Goal: Task Accomplishment & Management: Use online tool/utility

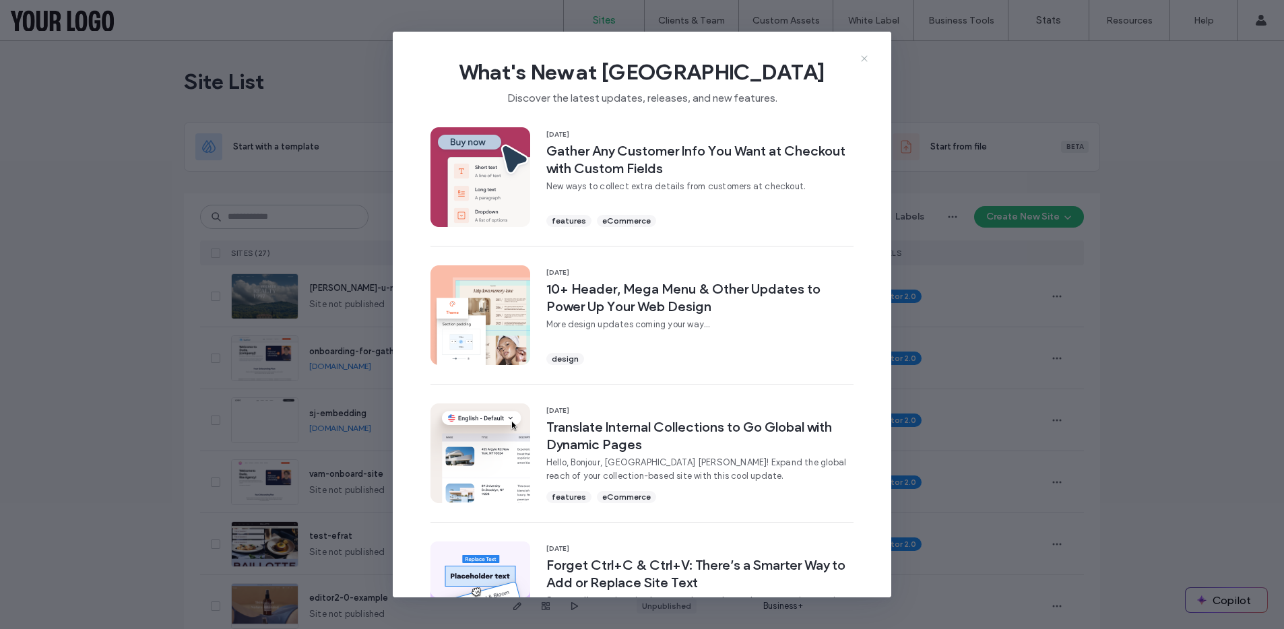
click at [867, 58] on icon at bounding box center [864, 58] width 11 height 11
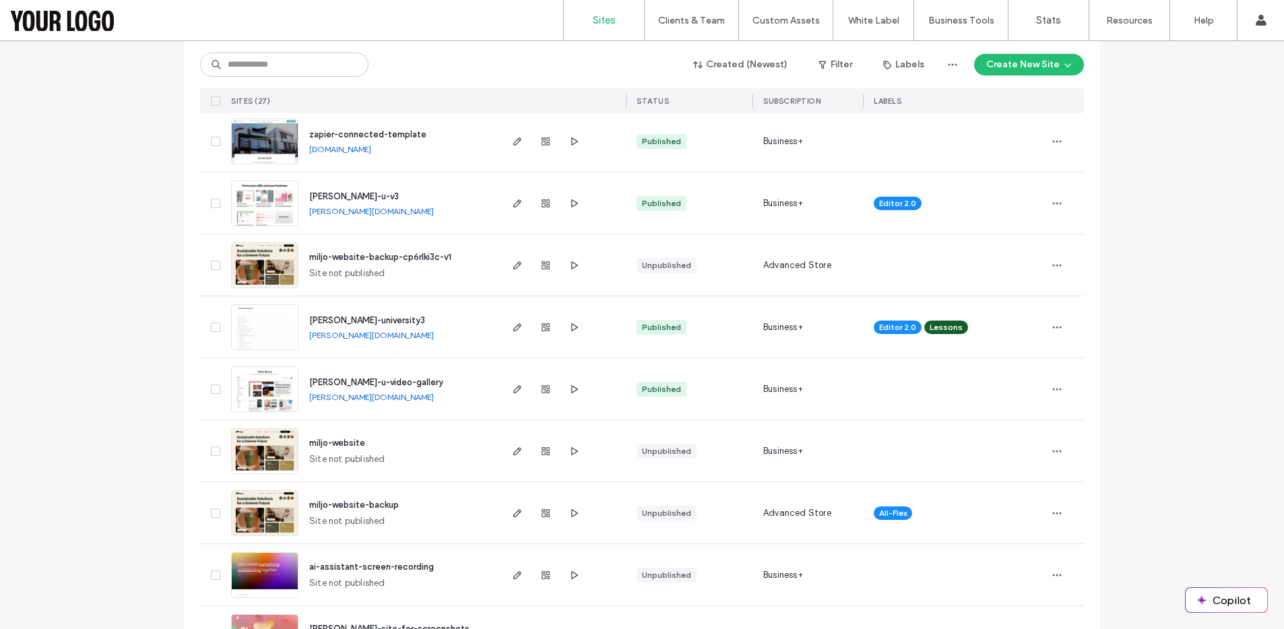
scroll to position [550, 0]
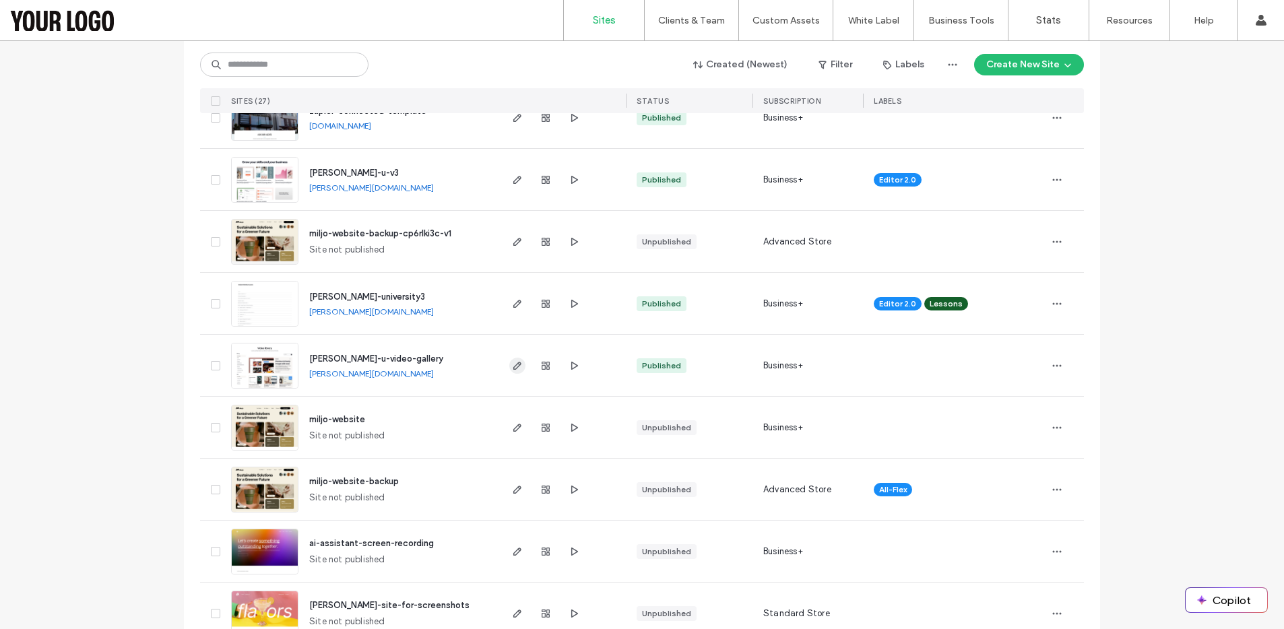
click at [512, 364] on icon "button" at bounding box center [517, 365] width 11 height 11
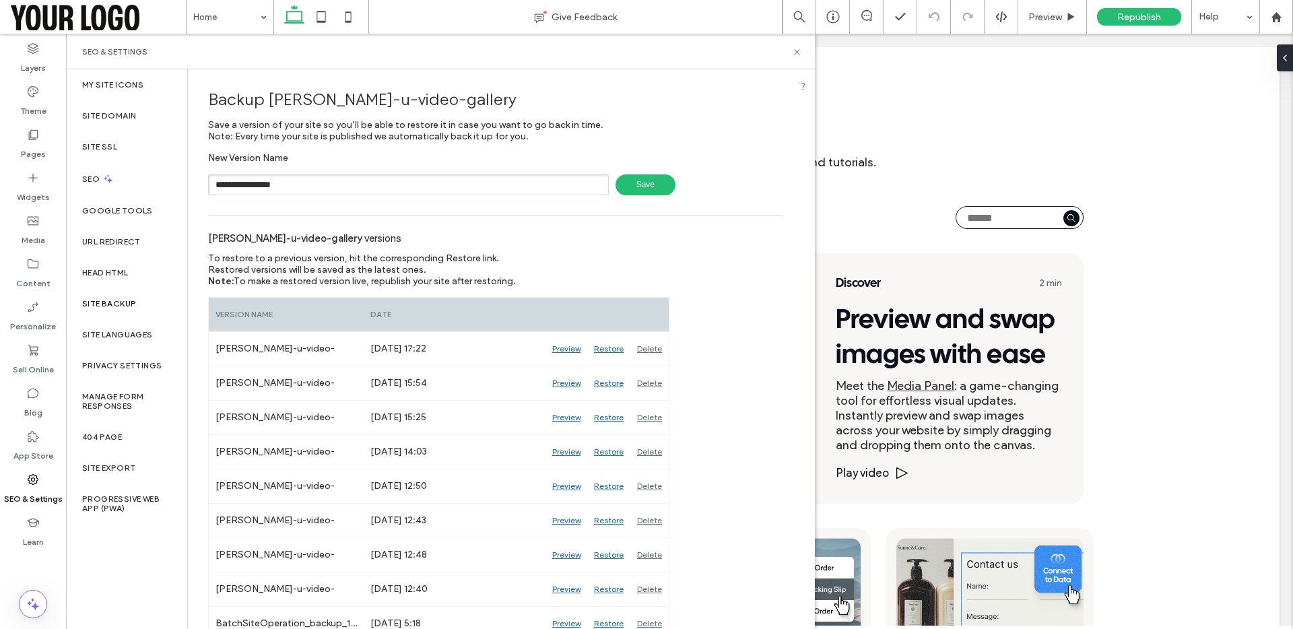
type input "**********"
click at [618, 182] on span "Save" at bounding box center [646, 184] width 60 height 21
drag, startPoint x: 797, startPoint y: 48, endPoint x: 731, endPoint y: 14, distance: 74.1
click at [797, 48] on icon at bounding box center [797, 52] width 10 height 10
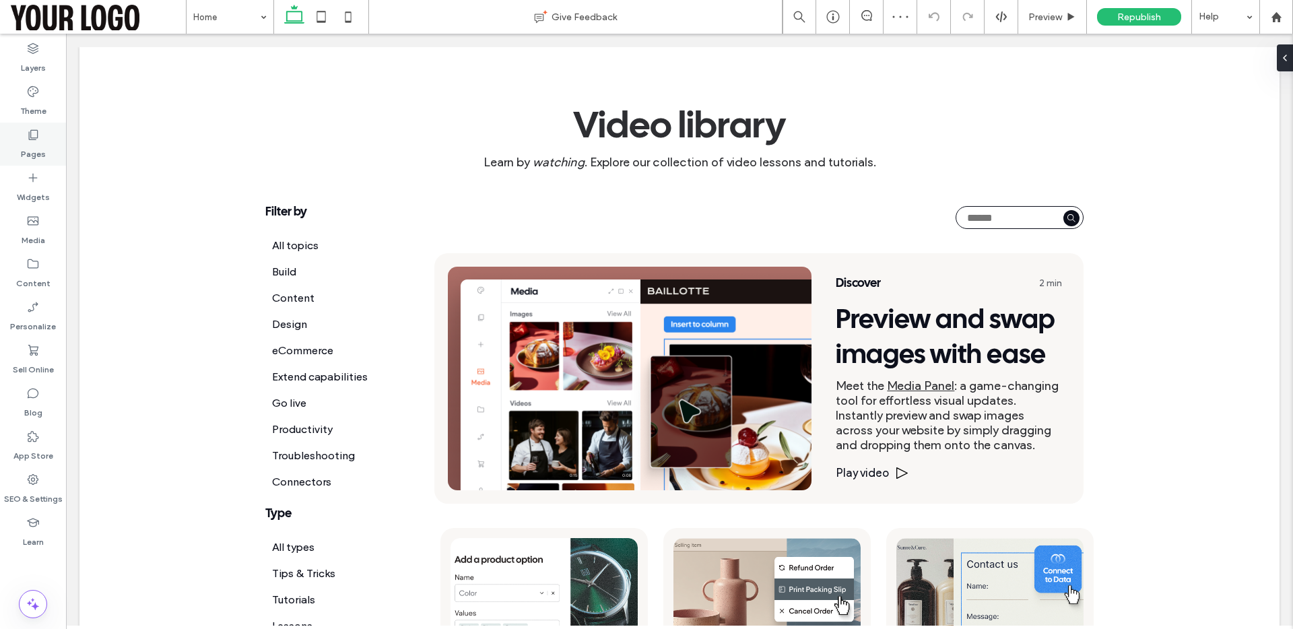
click at [53, 127] on div "Pages" at bounding box center [33, 144] width 66 height 43
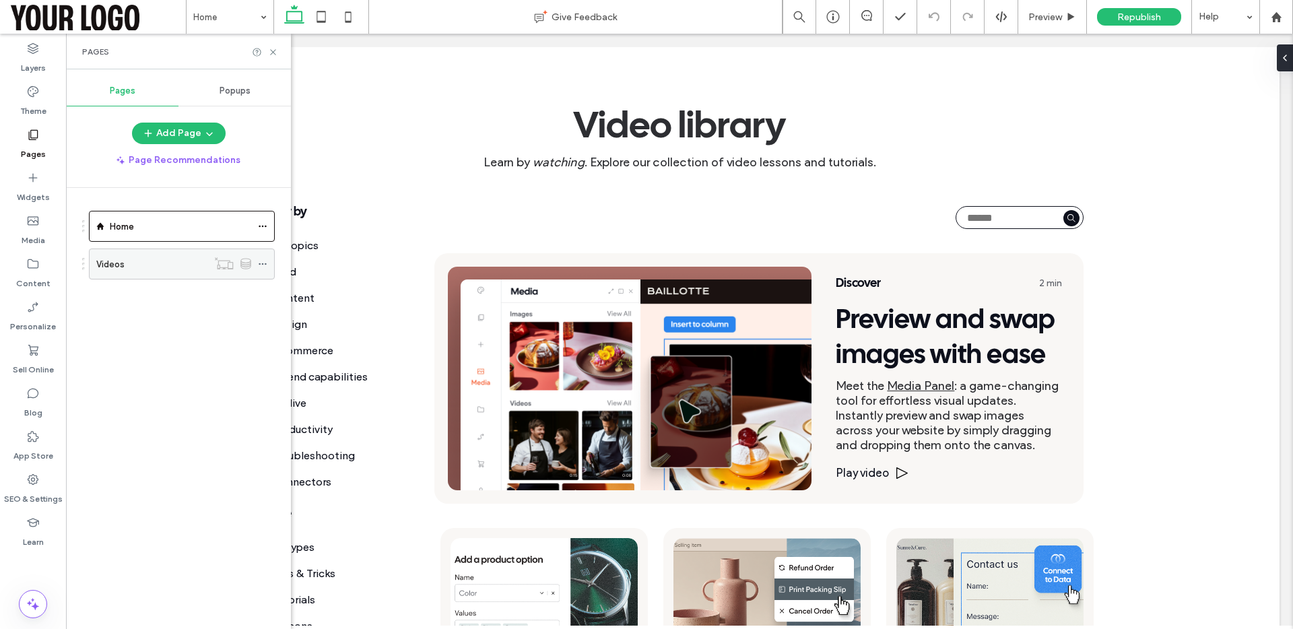
click at [139, 271] on div "Videos" at bounding box center [151, 264] width 111 height 30
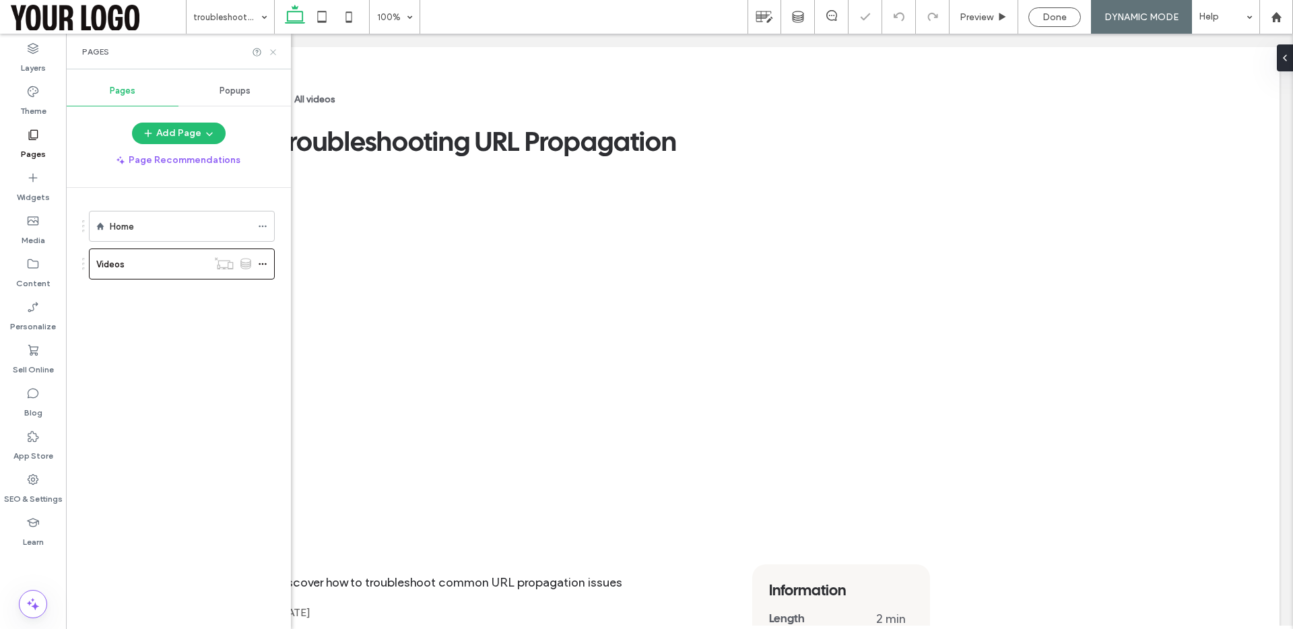
click at [274, 51] on icon at bounding box center [273, 52] width 10 height 10
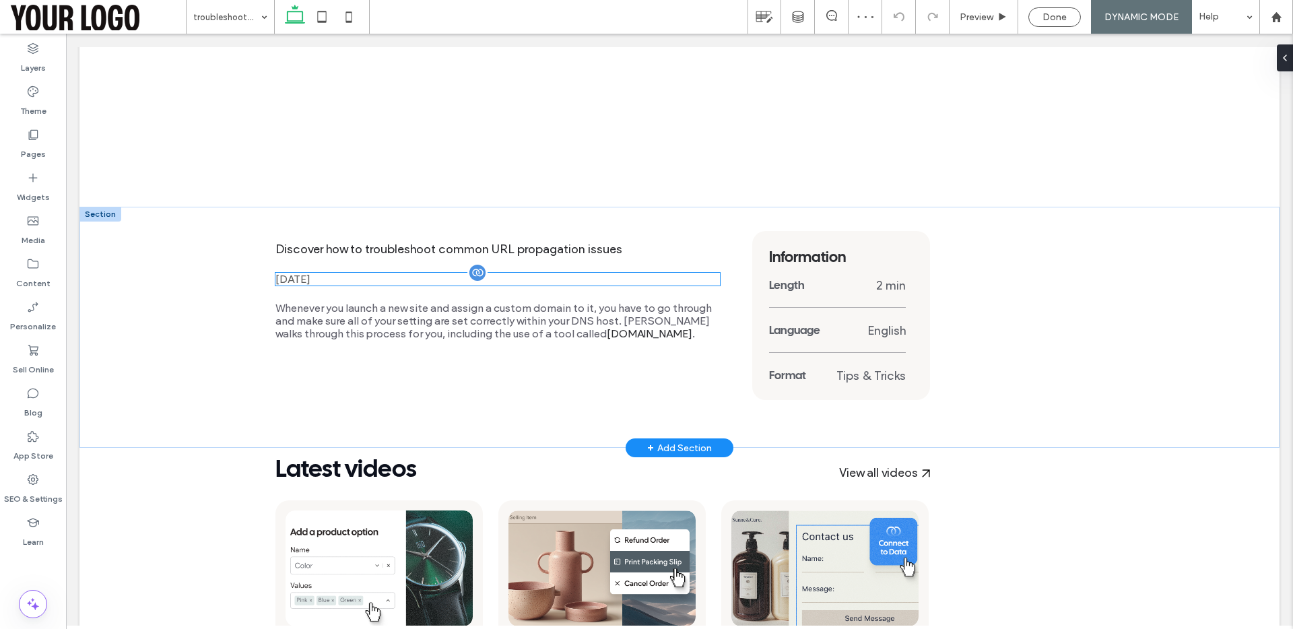
scroll to position [353, 0]
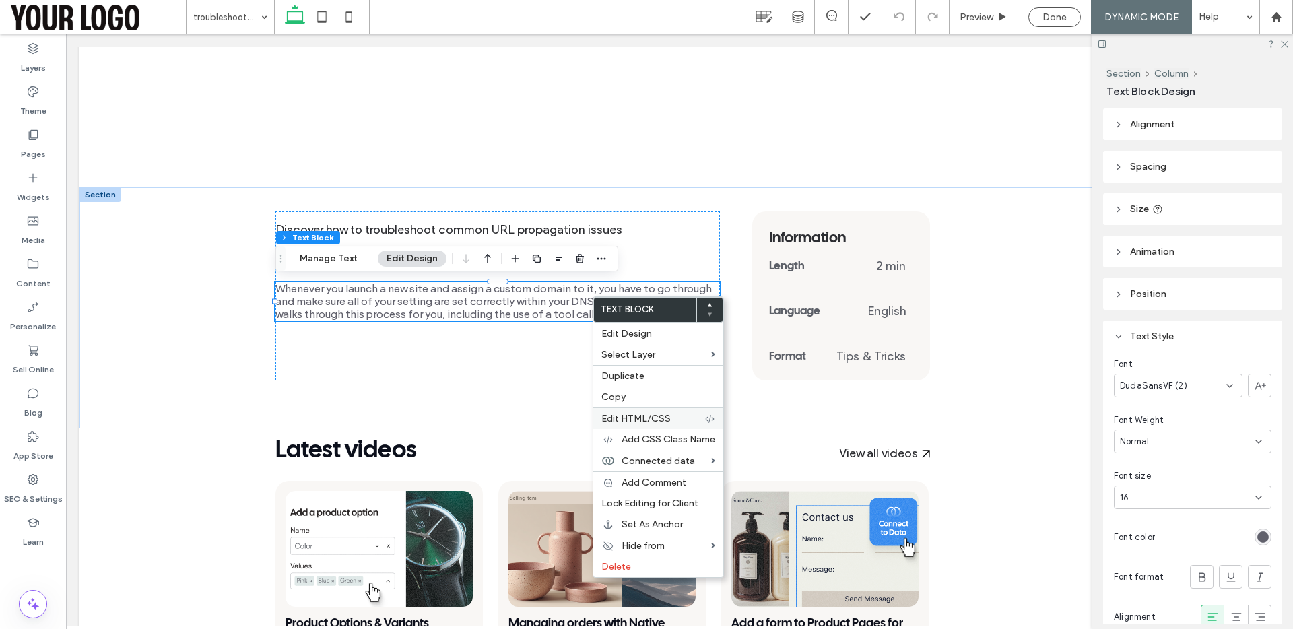
click at [660, 420] on span "Edit HTML/CSS" at bounding box center [636, 418] width 69 height 11
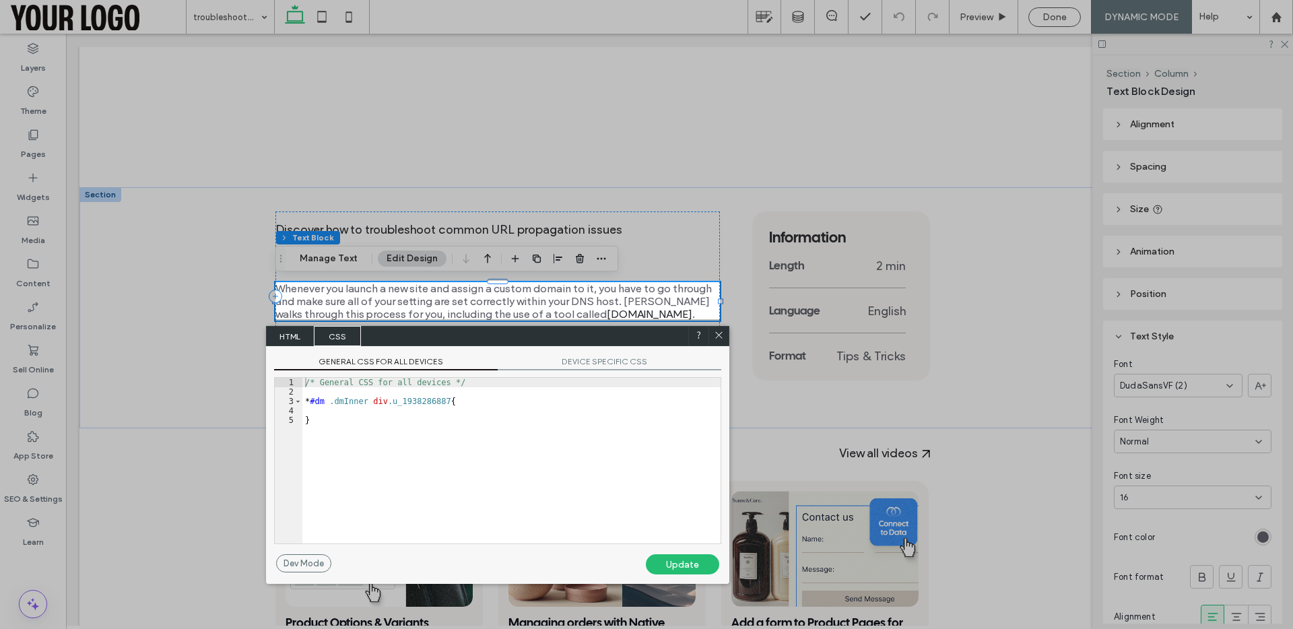
click at [600, 359] on span "DEVICE SPECIFIC CSS" at bounding box center [610, 363] width 224 height 14
click at [387, 361] on span "GENERAL CSS FOR ALL DEVICES" at bounding box center [386, 363] width 224 height 14
click at [451, 400] on div "/* General CSS for all devices */ * #dm .dmInner div .u_1938286887 { }" at bounding box center [511, 470] width 418 height 185
click at [519, 404] on div "/* General CSS for all devices */ * #dm .dmInner div .u_1938286887 a { }" at bounding box center [511, 470] width 418 height 185
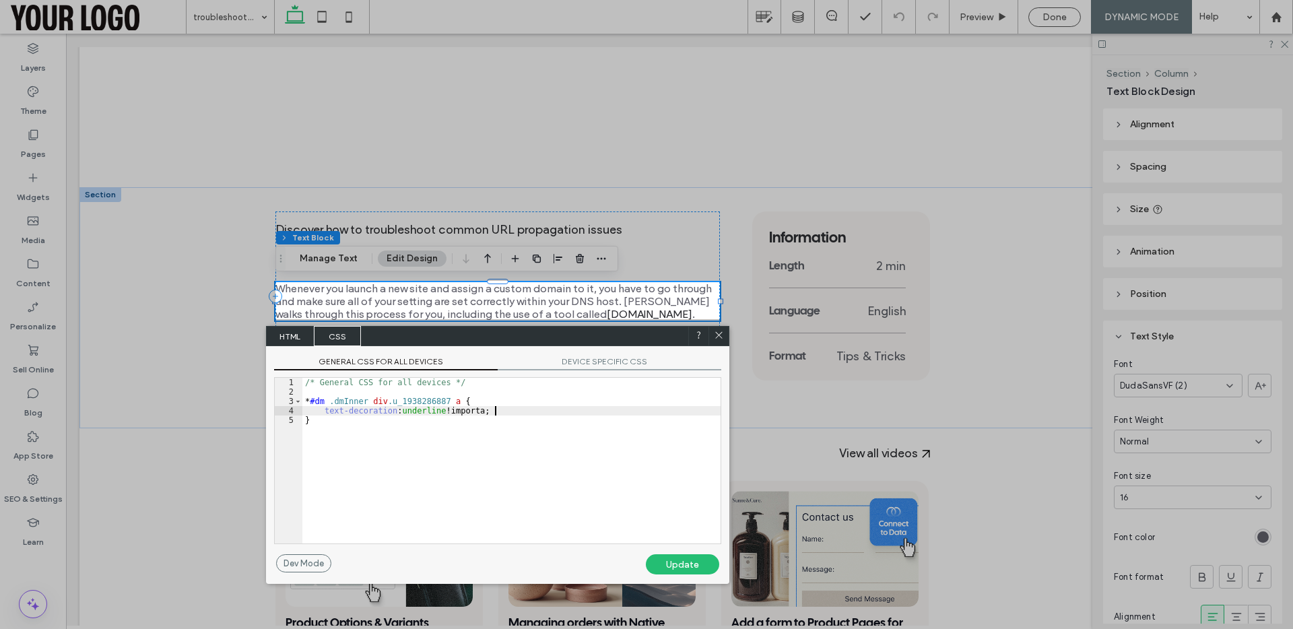
type textarea "**"
click at [674, 567] on div "Update" at bounding box center [682, 564] width 73 height 20
click at [719, 335] on use at bounding box center [718, 335] width 7 height 7
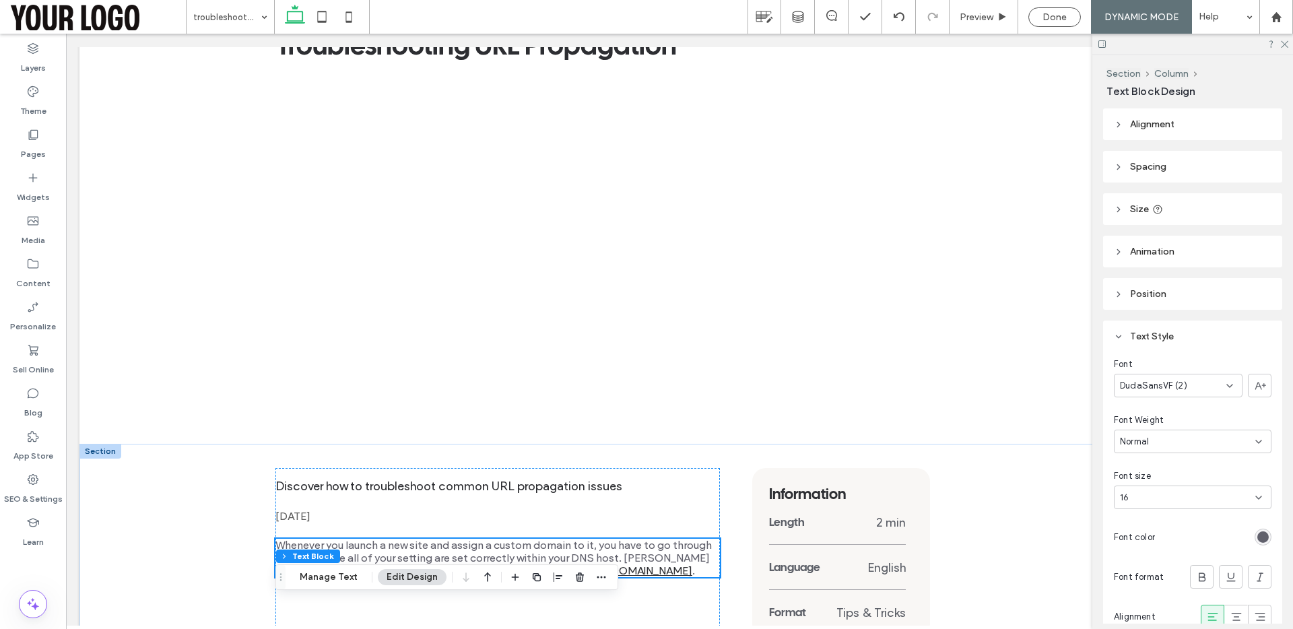
scroll to position [172, 0]
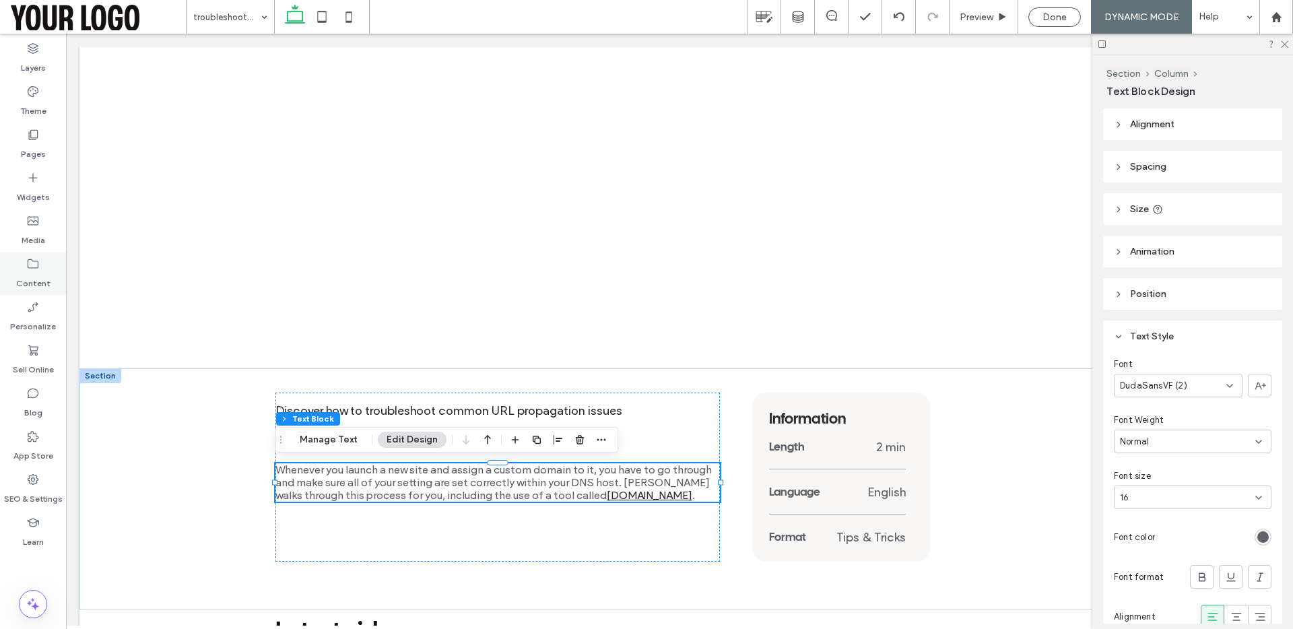
click at [35, 274] on label "Content" at bounding box center [33, 280] width 34 height 19
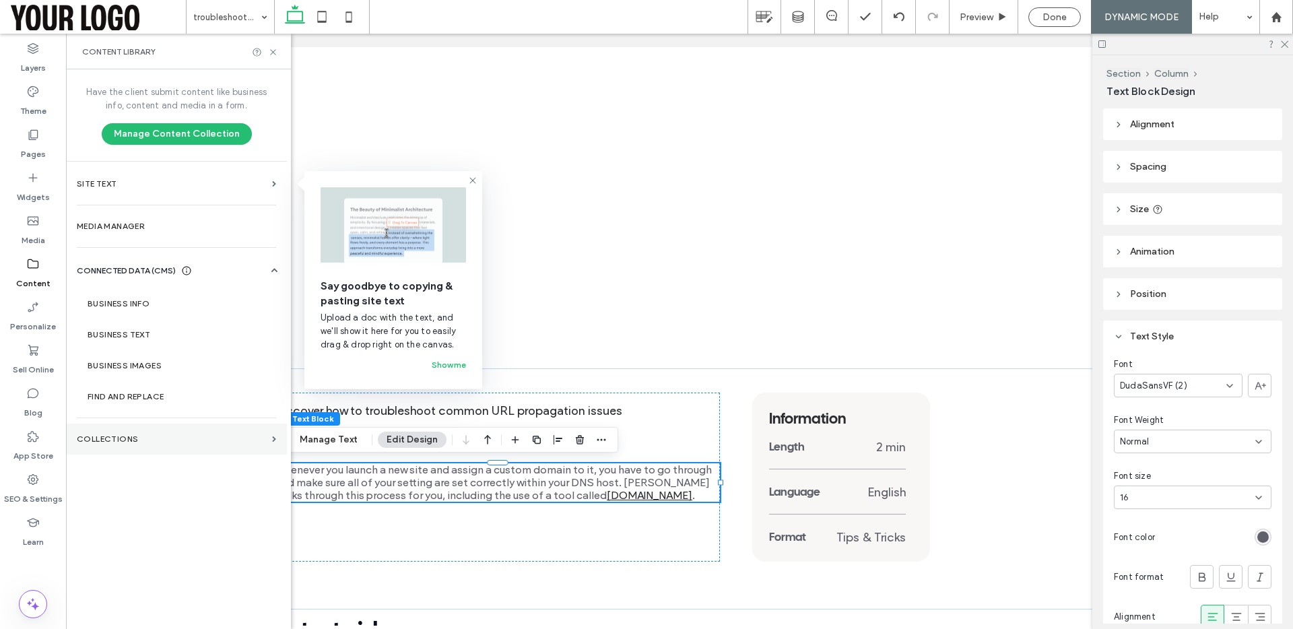
click at [124, 437] on label "Collections" at bounding box center [172, 439] width 190 height 9
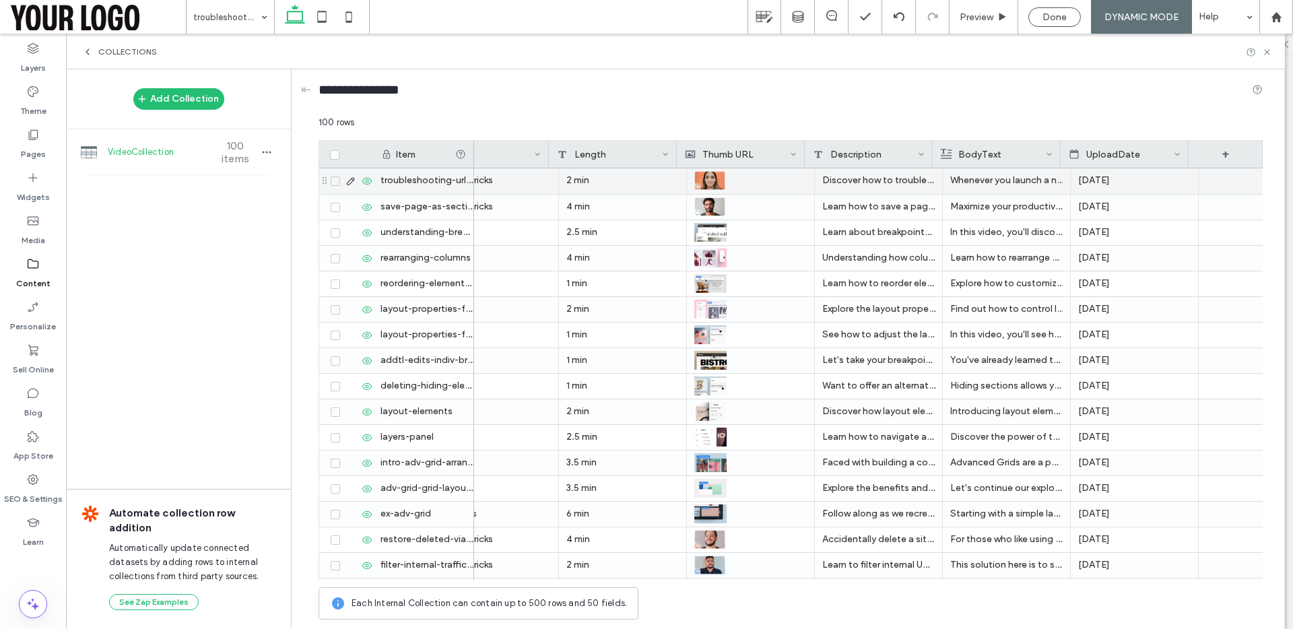
scroll to position [0, 565]
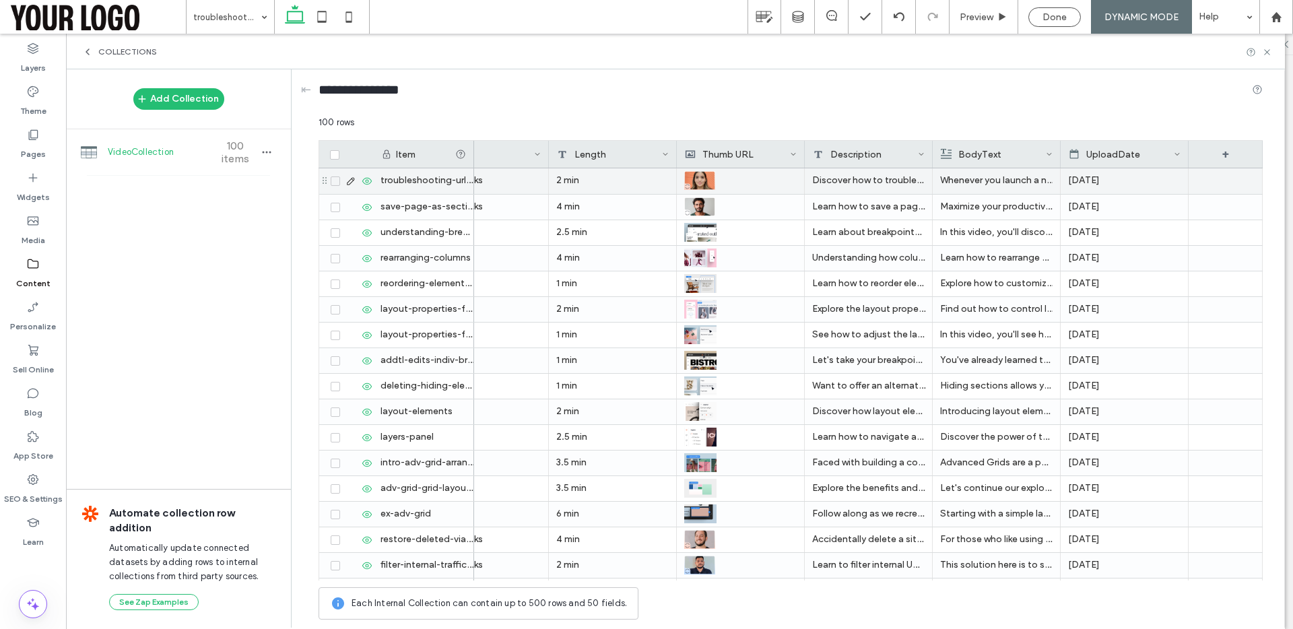
click at [1000, 183] on p "Whenever you launch a new site and assign a custom domain to it, you have to go…" at bounding box center [996, 180] width 113 height 24
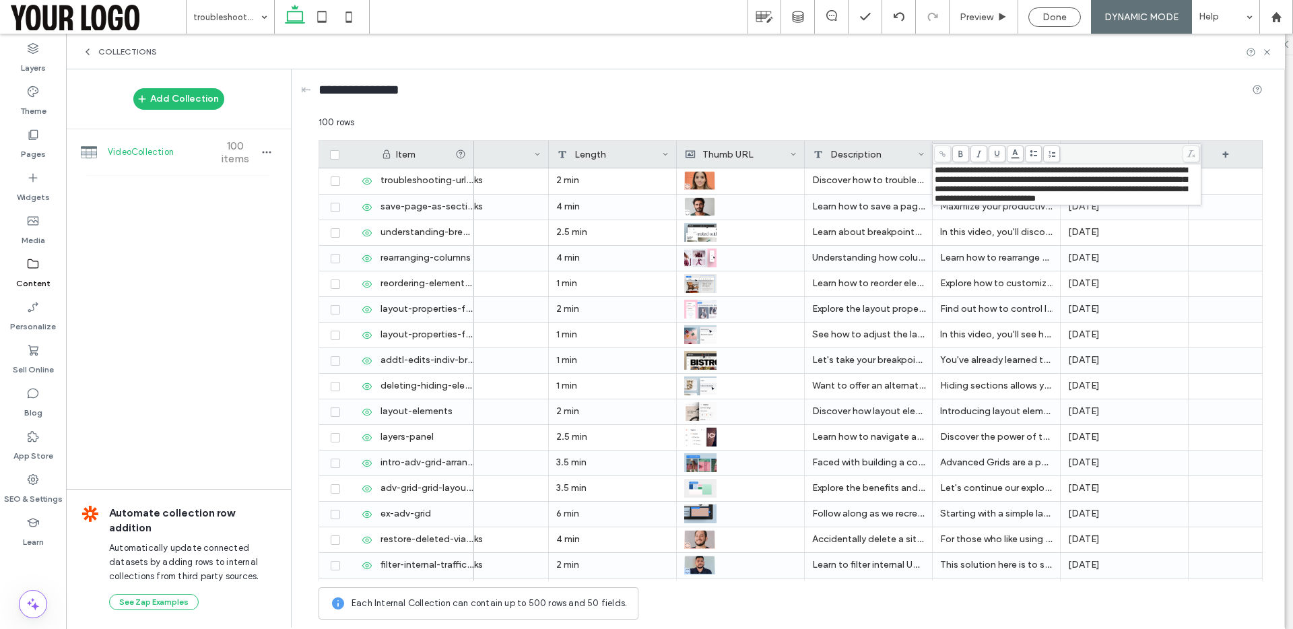
click at [1124, 201] on span "**********" at bounding box center [1061, 184] width 253 height 37
click at [1155, 201] on span "**********" at bounding box center [1061, 184] width 253 height 37
drag, startPoint x: 1159, startPoint y: 203, endPoint x: 1097, endPoint y: 202, distance: 62.0
click at [1097, 202] on span "**********" at bounding box center [1061, 184] width 253 height 37
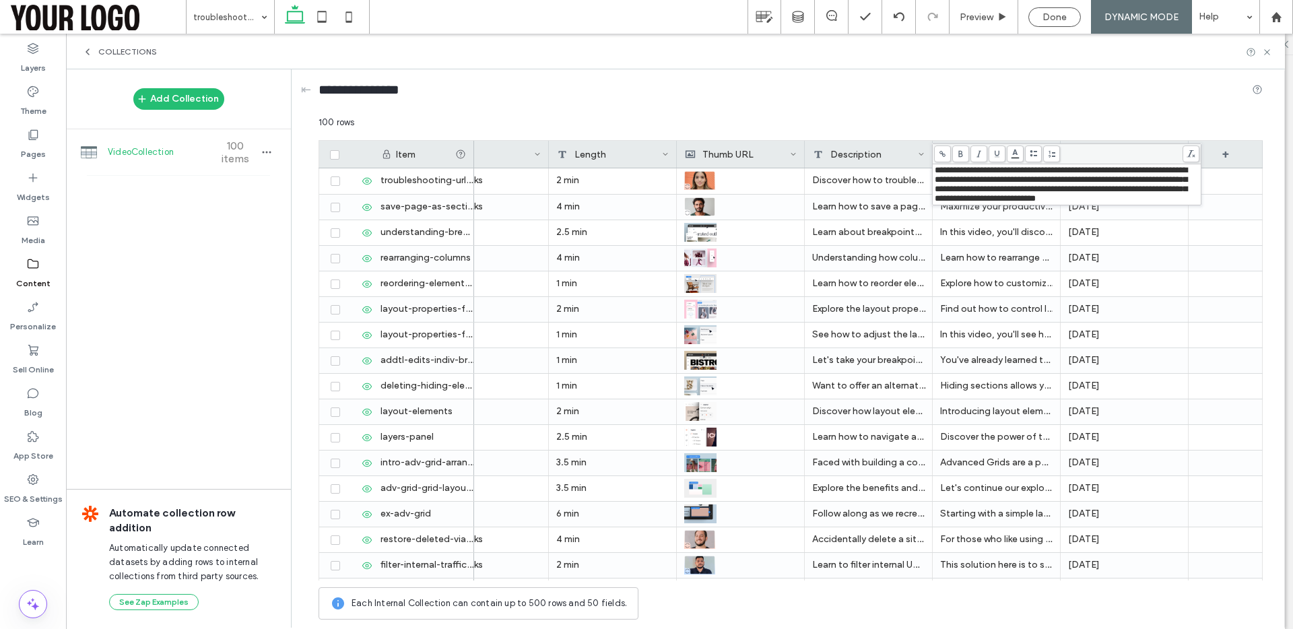
click at [945, 162] on span at bounding box center [942, 154] width 17 height 17
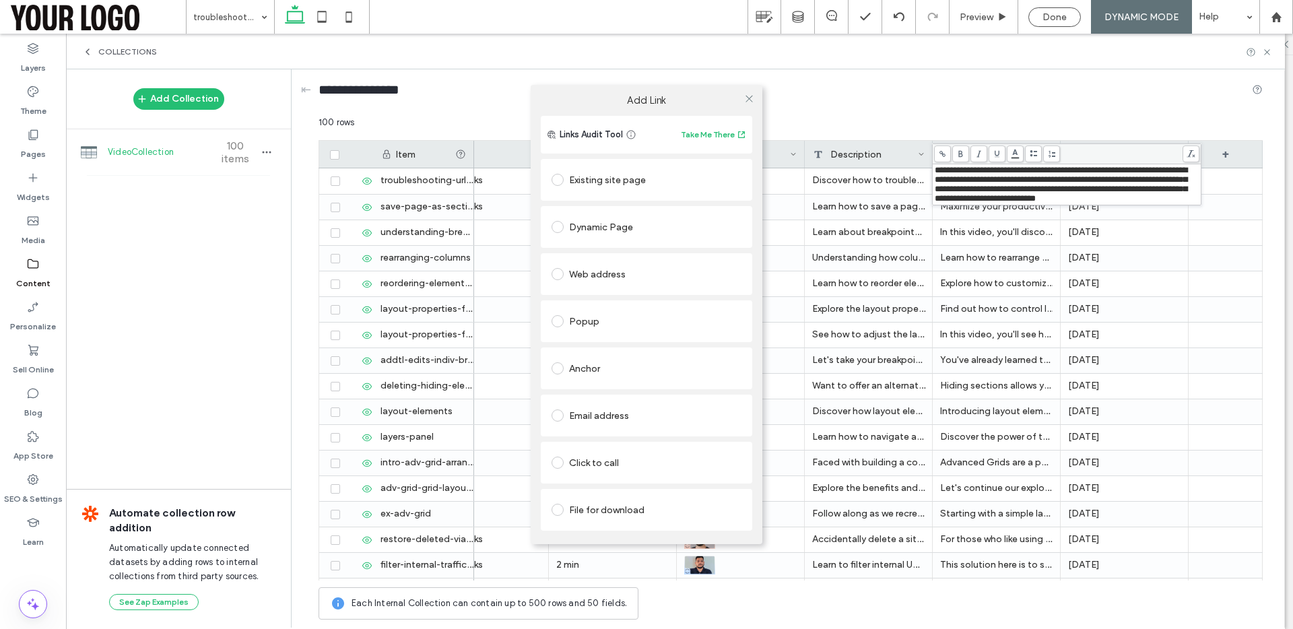
click at [587, 271] on div "Web address" at bounding box center [647, 274] width 190 height 22
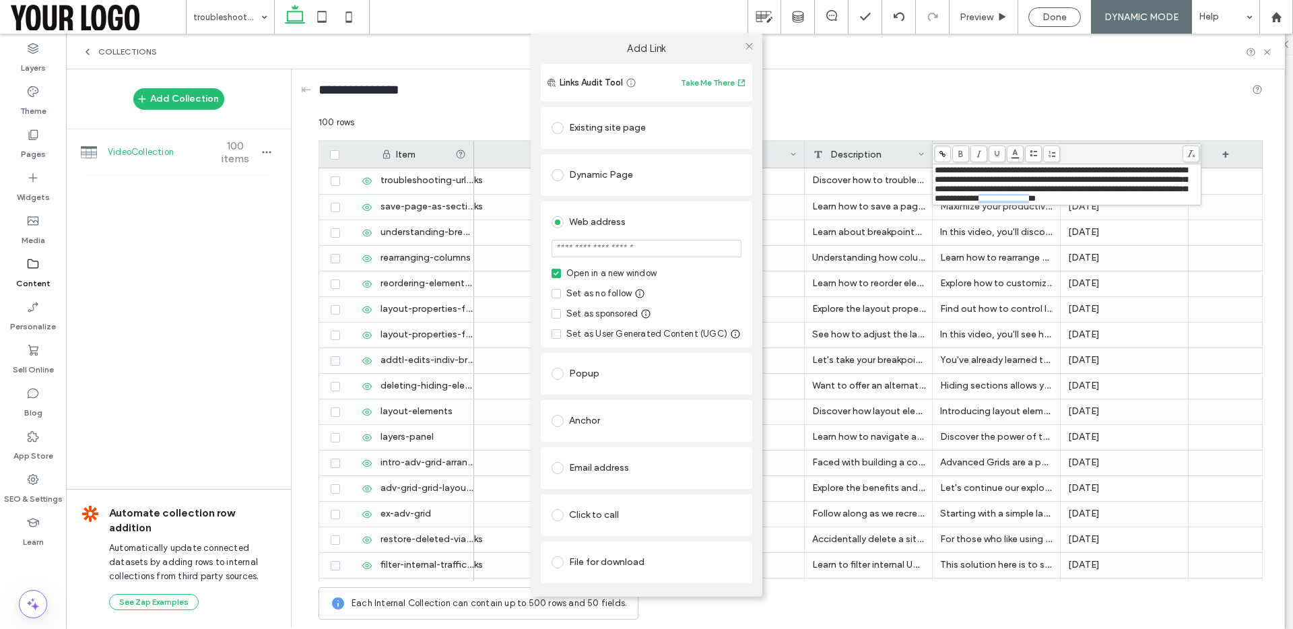
click at [1103, 199] on div "Add Link Links Audit Tool Take Me There Existing site page Dynamic Page Web add…" at bounding box center [646, 314] width 1293 height 629
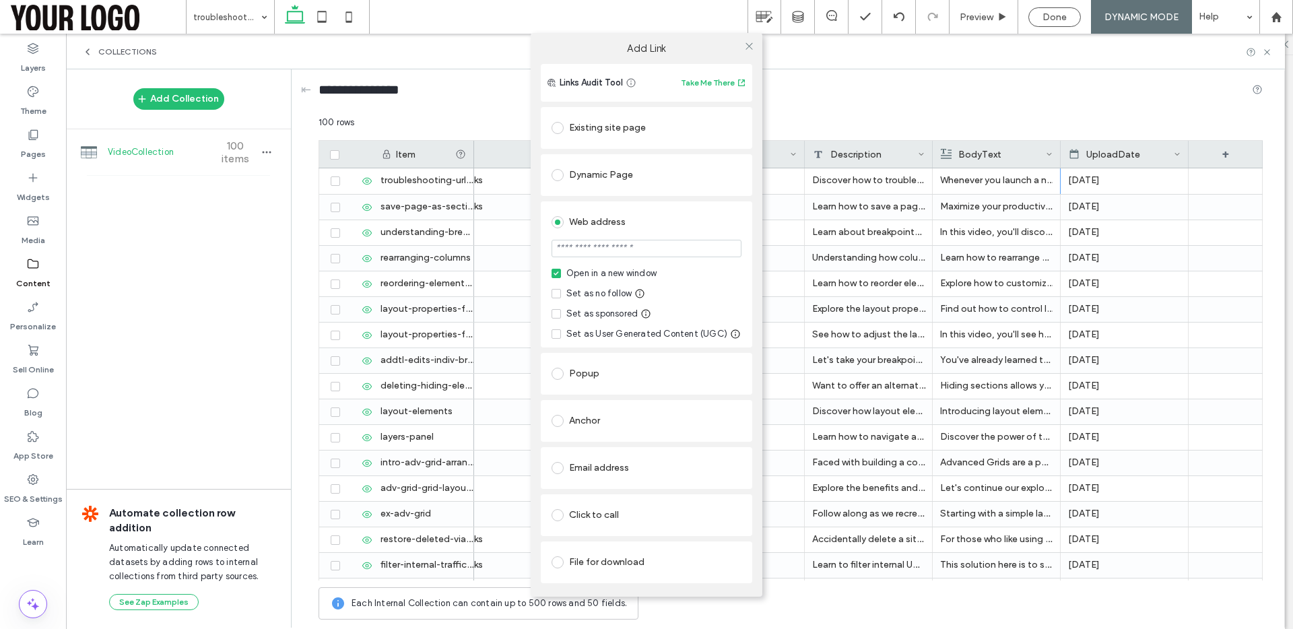
click at [1103, 203] on div "Add Link Links Audit Tool Take Me There Existing site page Dynamic Page Web add…" at bounding box center [646, 314] width 1293 height 629
click at [968, 178] on div "Add Link Links Audit Tool Take Me There Existing site page Dynamic Page Web add…" at bounding box center [646, 314] width 1293 height 629
click at [748, 45] on use at bounding box center [749, 46] width 7 height 7
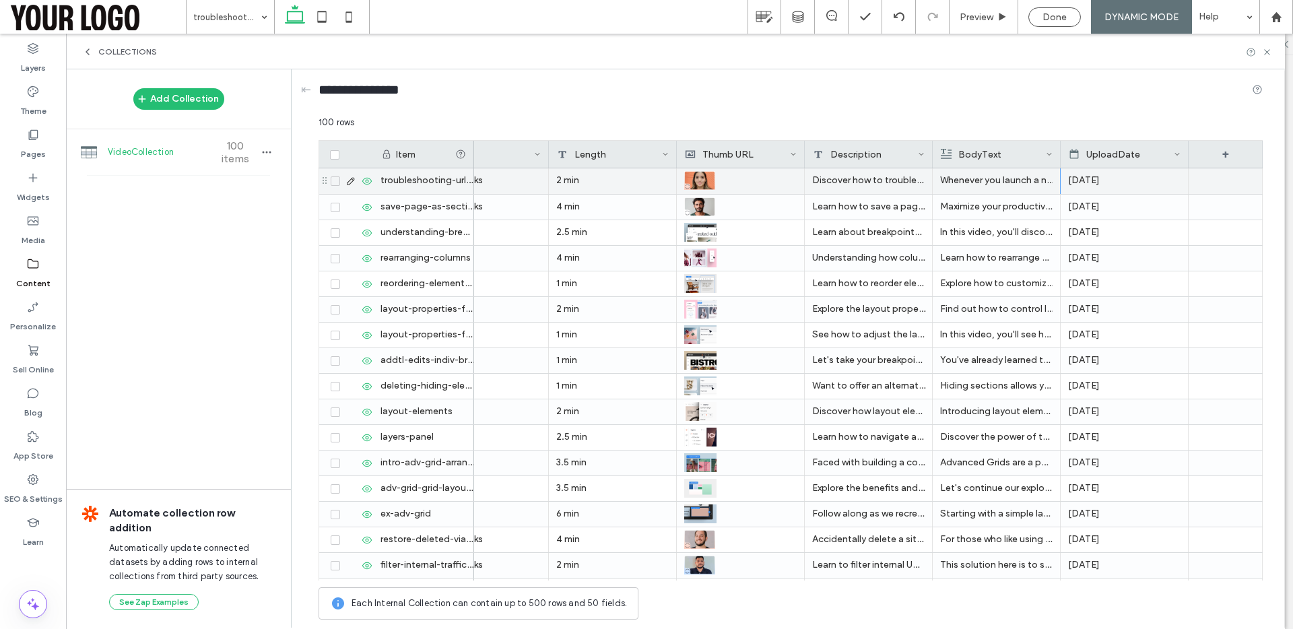
click at [1009, 183] on p "Whenever you launch a new site and assign a custom domain to it, you have to go…" at bounding box center [996, 180] width 113 height 24
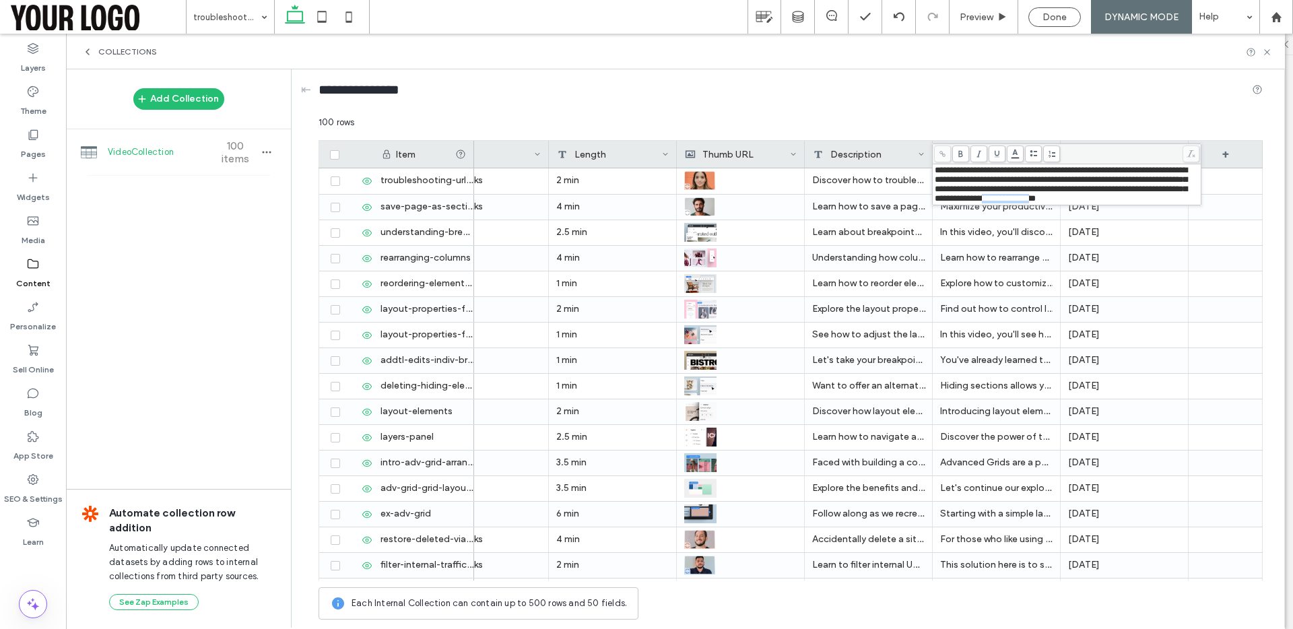
drag, startPoint x: 1098, startPoint y: 201, endPoint x: 1167, endPoint y: 201, distance: 68.7
click at [1167, 201] on span "**********" at bounding box center [1061, 184] width 253 height 37
click at [940, 154] on icon at bounding box center [942, 153] width 7 height 7
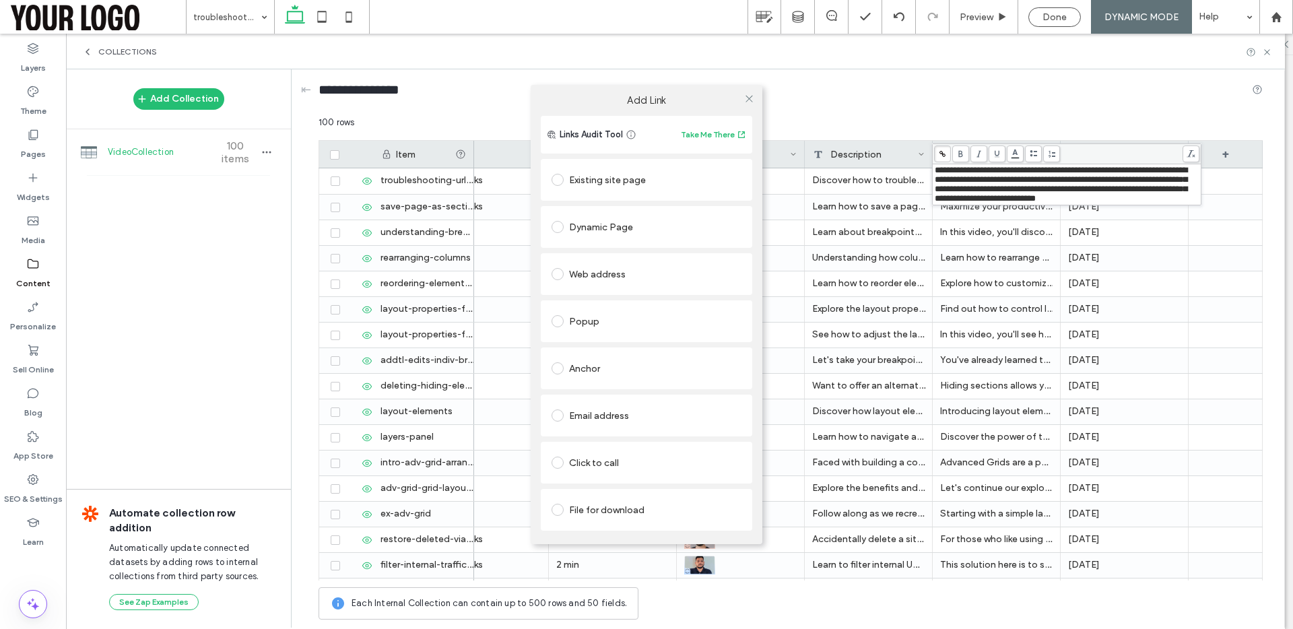
click at [592, 277] on div "Web address" at bounding box center [647, 274] width 190 height 22
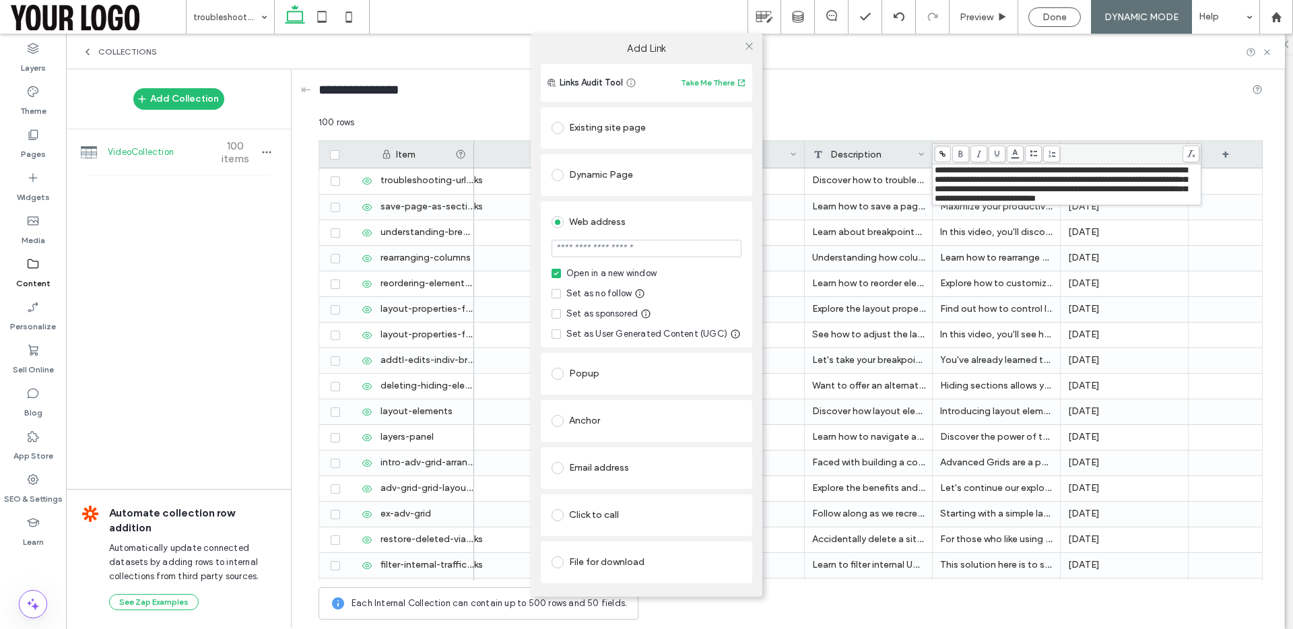
click at [658, 252] on input "url" at bounding box center [647, 249] width 190 height 18
click at [621, 249] on input "*******" at bounding box center [647, 249] width 190 height 18
paste input "**********"
type input "**********"
click at [698, 265] on section "**********" at bounding box center [647, 250] width 190 height 34
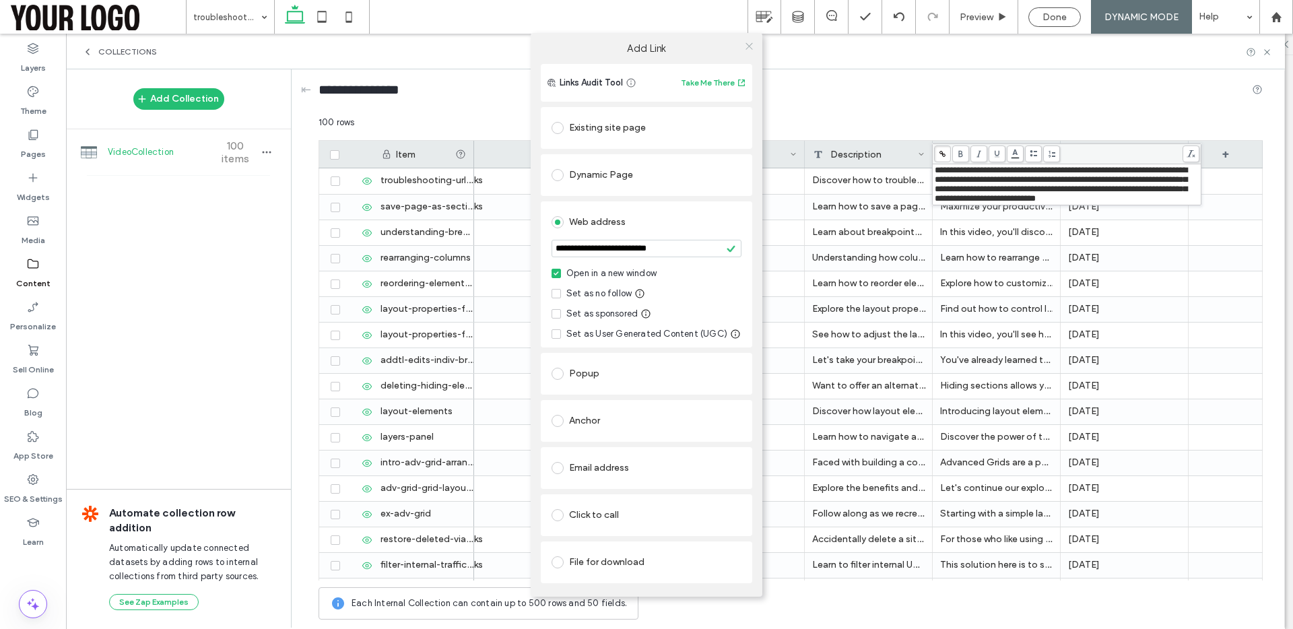
click at [748, 44] on icon at bounding box center [749, 46] width 10 height 10
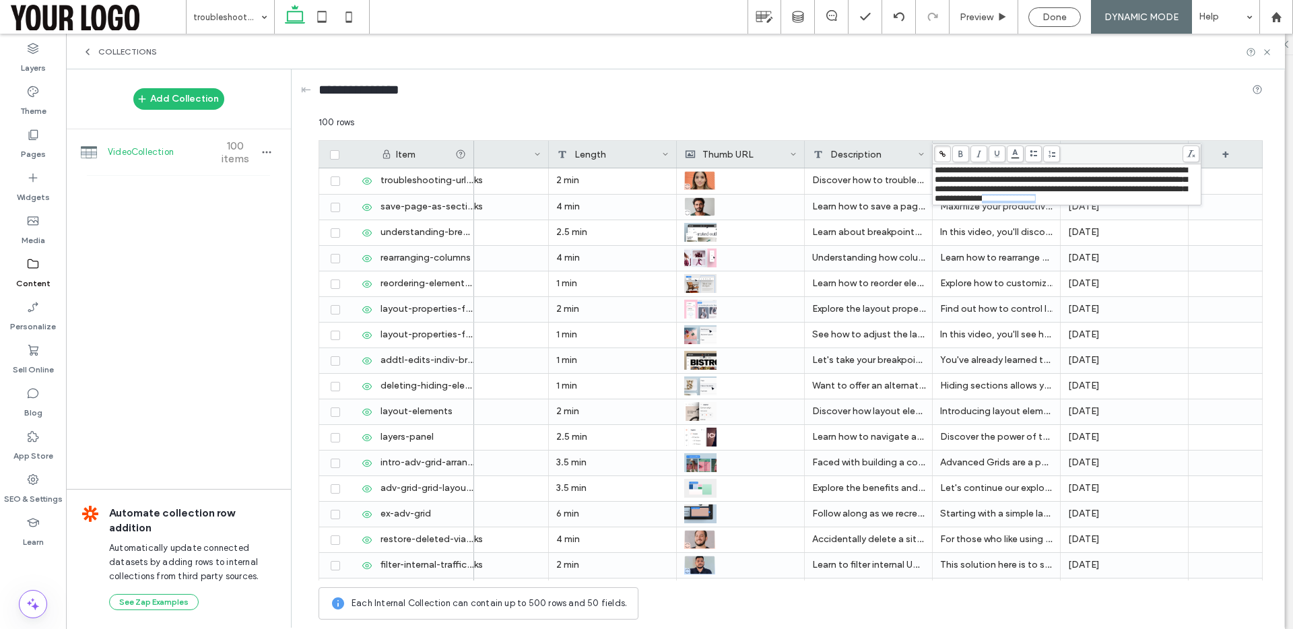
click at [1186, 199] on div "**********" at bounding box center [1067, 185] width 265 height 38
click at [1049, 16] on span "Done" at bounding box center [1055, 16] width 24 height 11
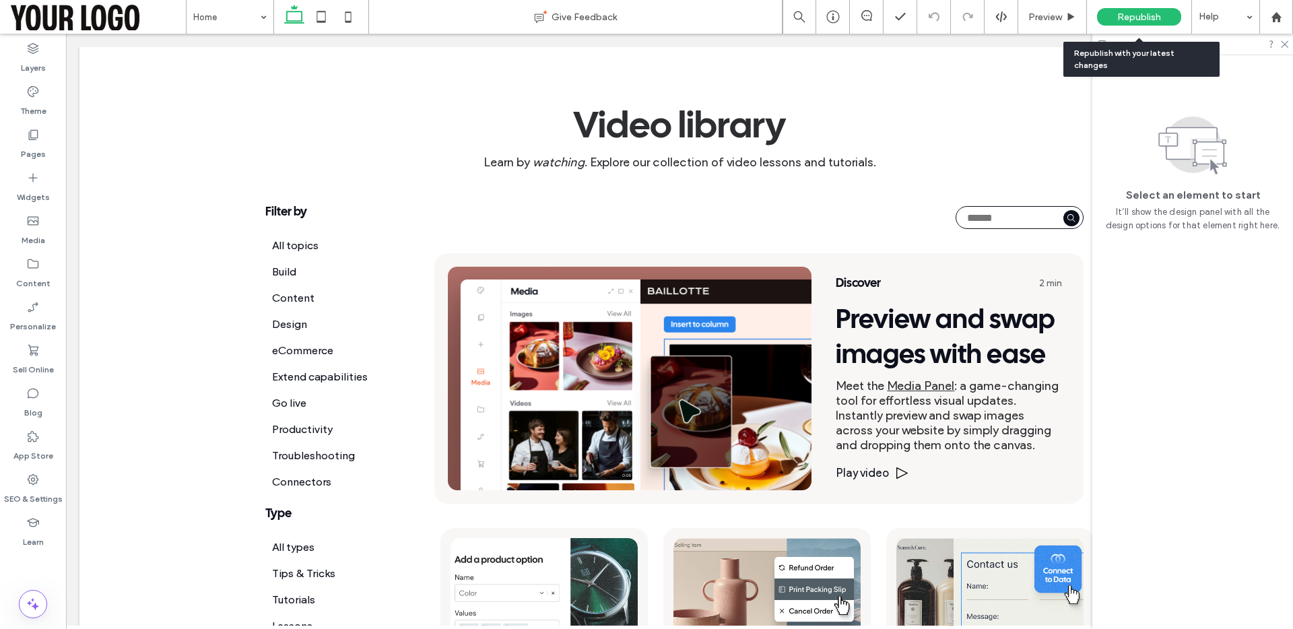
click at [1120, 17] on span "Republish" at bounding box center [1140, 16] width 44 height 11
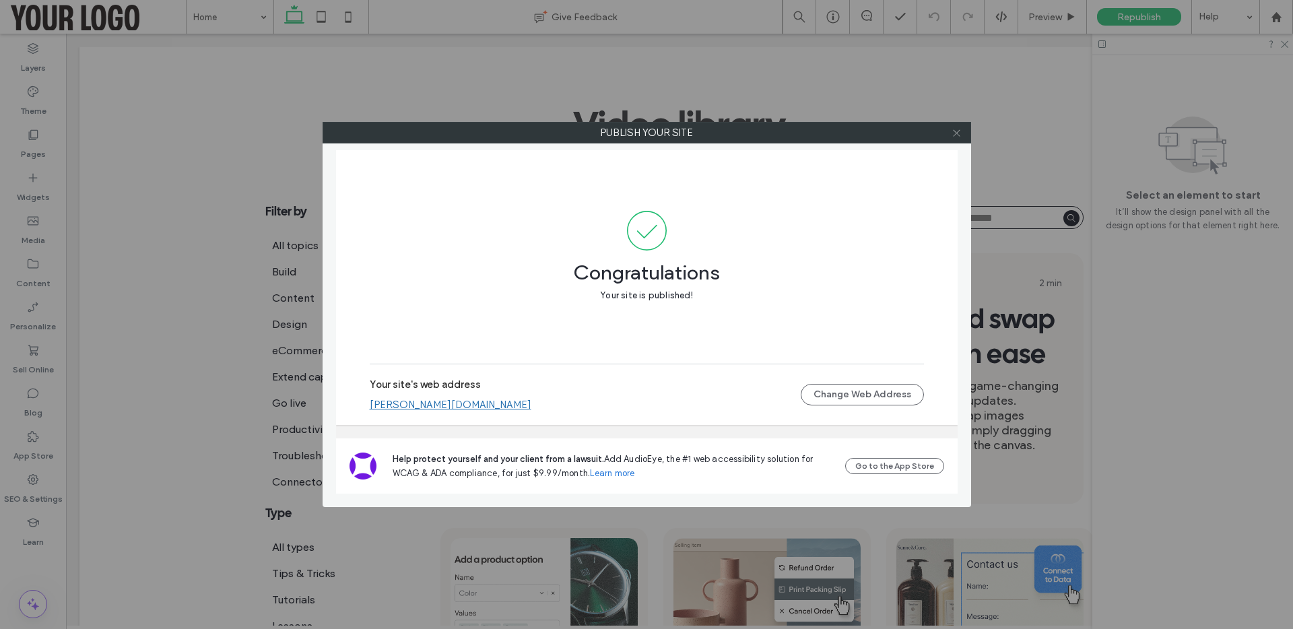
click at [957, 133] on icon at bounding box center [957, 133] width 10 height 10
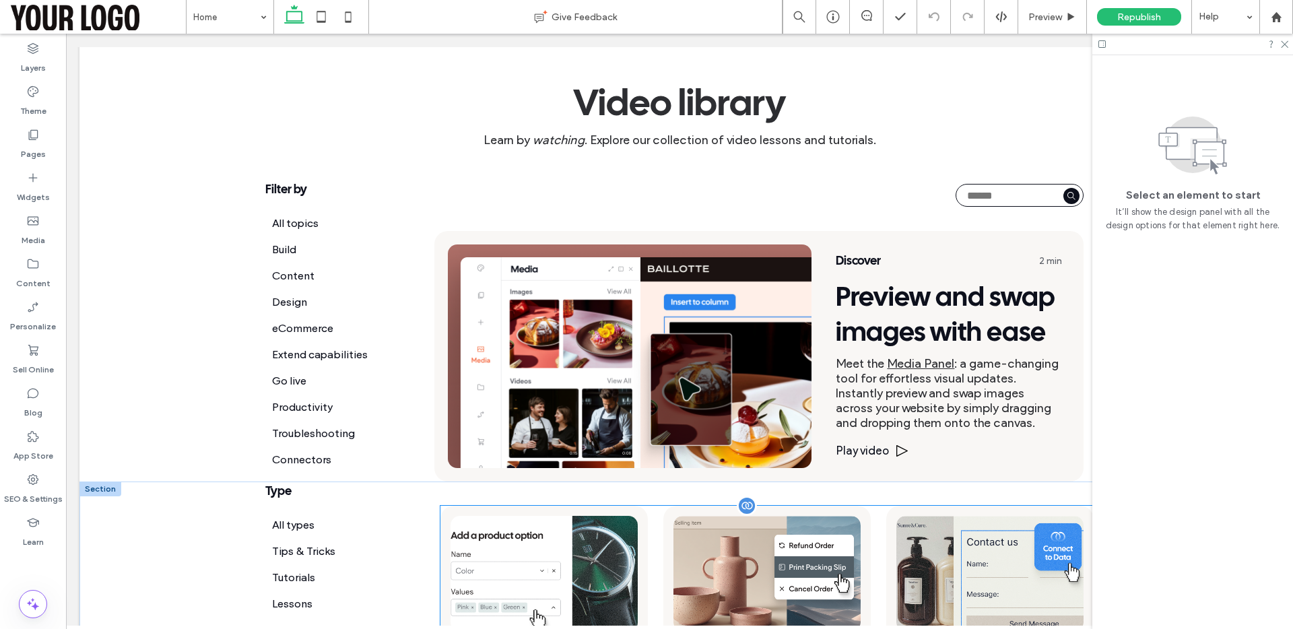
scroll to position [21, 0]
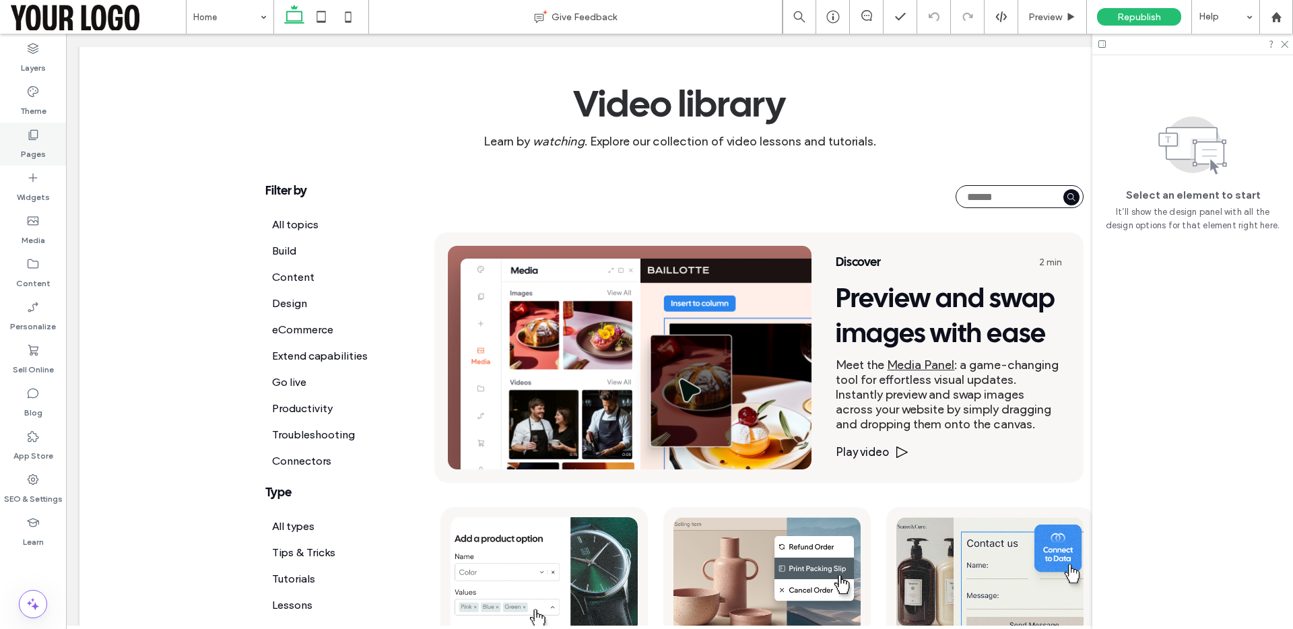
click at [34, 151] on label "Pages" at bounding box center [33, 150] width 25 height 19
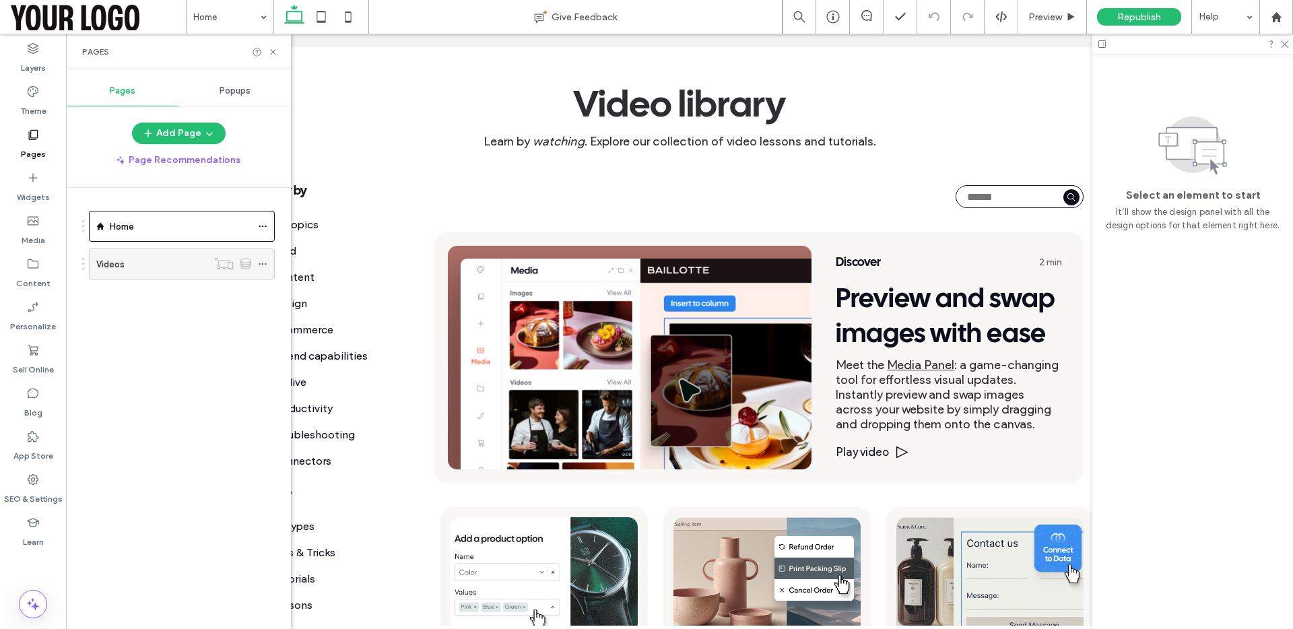
click at [179, 269] on div "Videos" at bounding box center [151, 264] width 111 height 14
click at [274, 51] on icon at bounding box center [273, 52] width 10 height 10
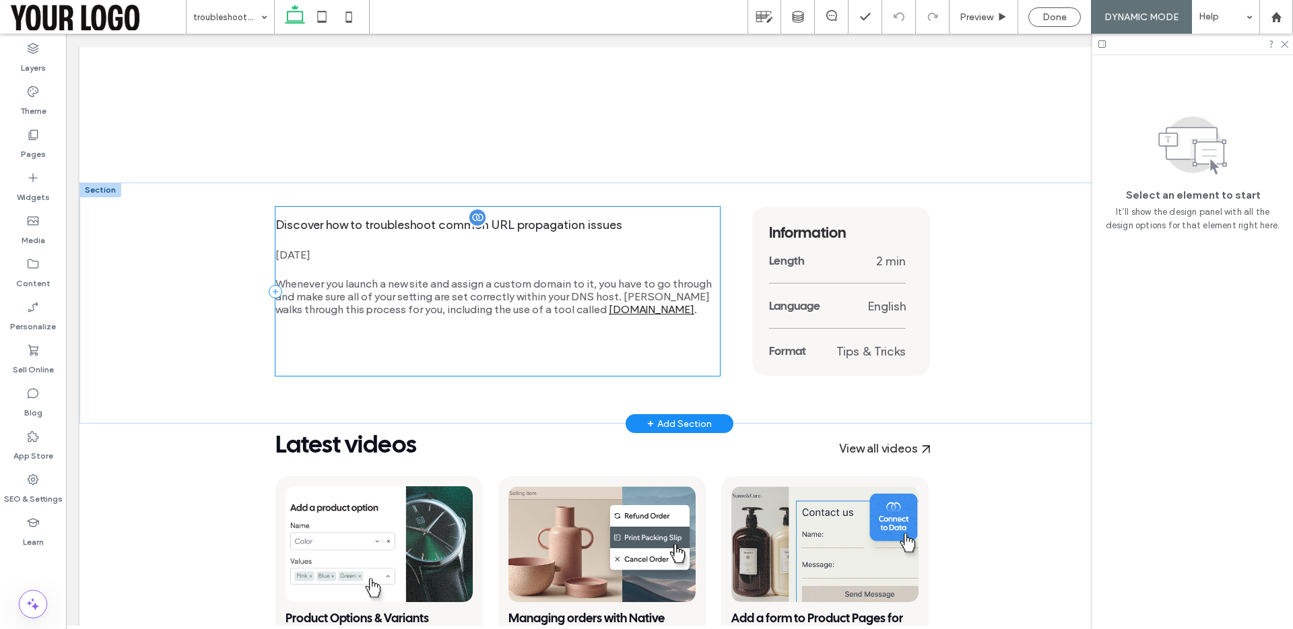
scroll to position [348, 0]
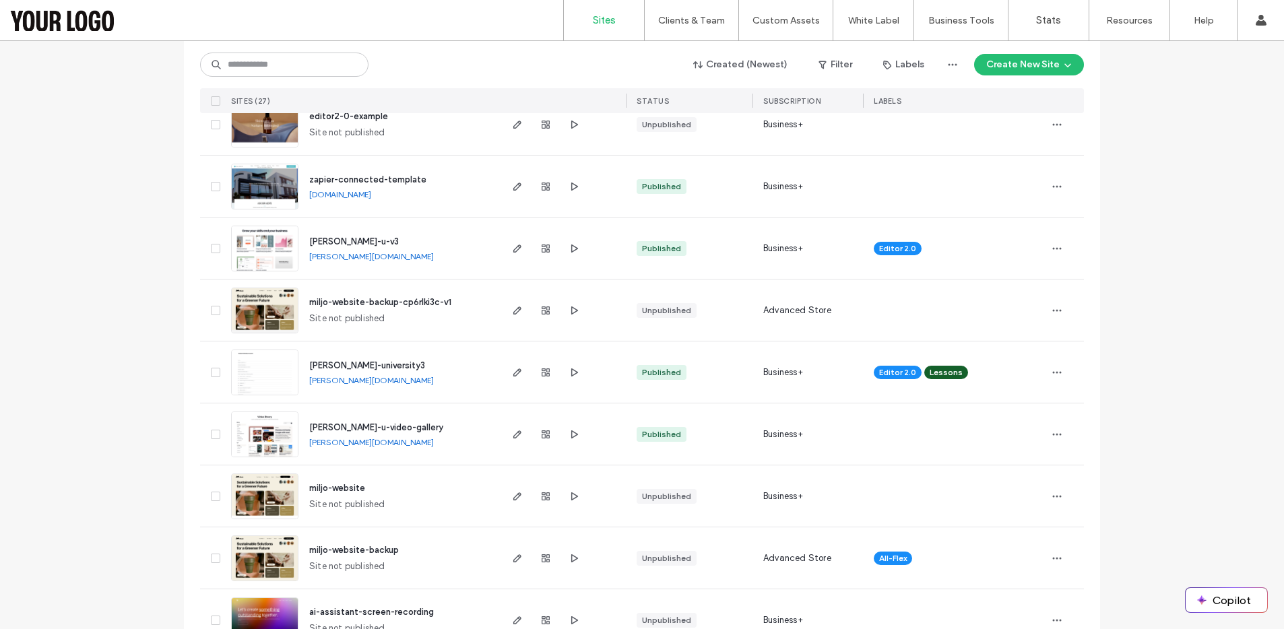
scroll to position [555, 0]
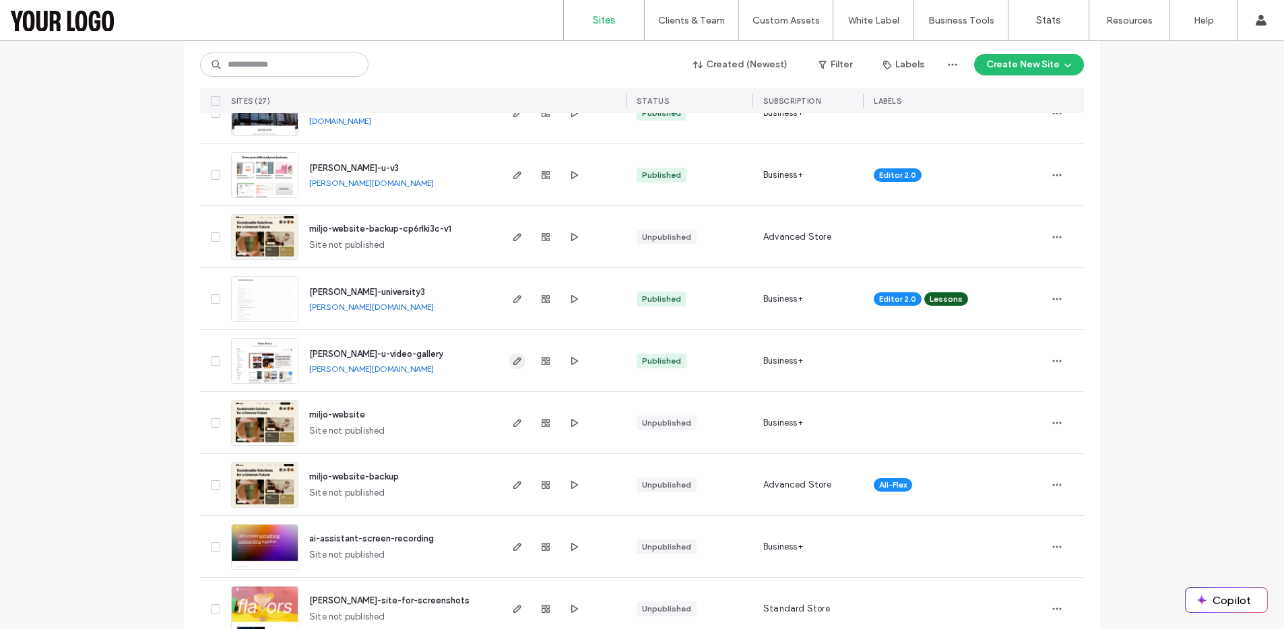
click at [513, 360] on icon "button" at bounding box center [517, 361] width 11 height 11
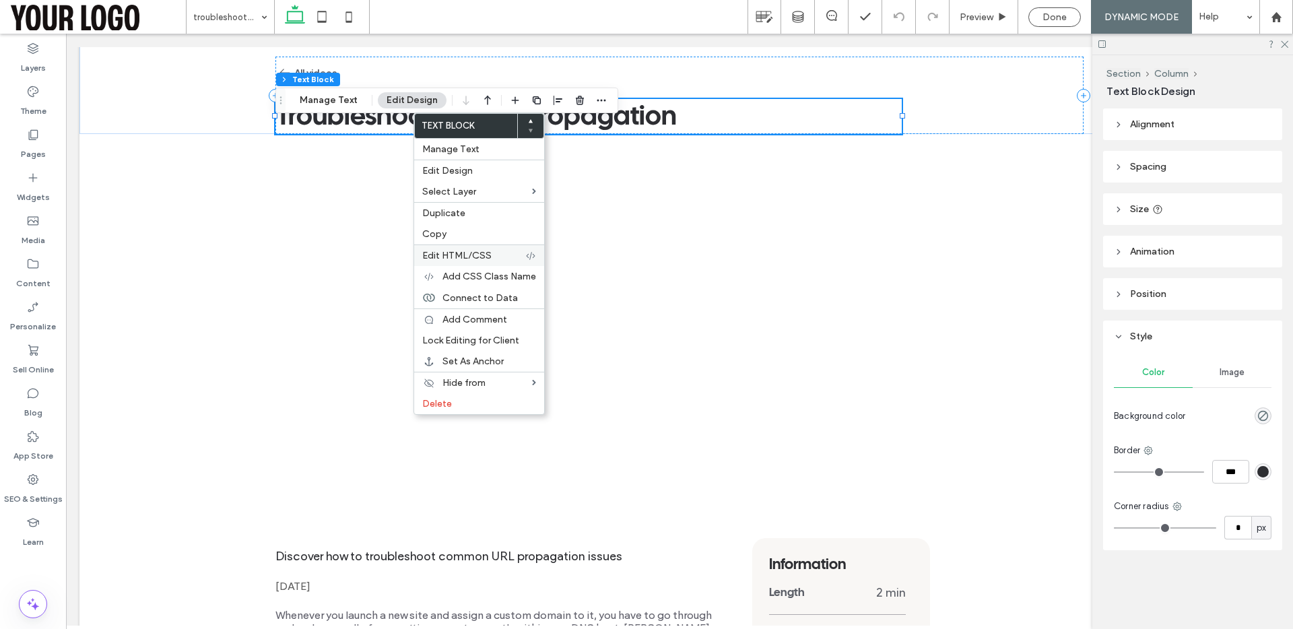
click at [462, 251] on span "Edit HTML/CSS" at bounding box center [456, 255] width 69 height 11
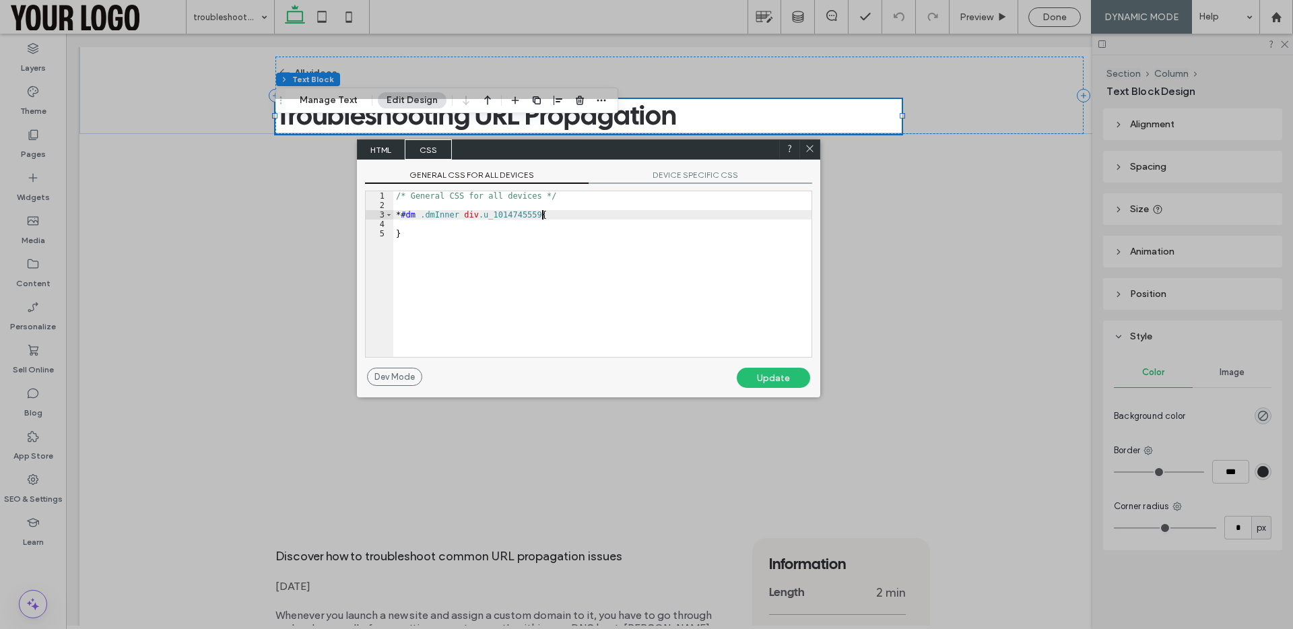
click at [542, 213] on div "/* General CSS for all devices */ * #dm .dmInner div .u_1014745559 { }" at bounding box center [602, 283] width 418 height 185
click at [637, 228] on div "/* General CSS for all devices */ * #dm .dmInner div .u_1014745559 h1 { }" at bounding box center [602, 283] width 418 height 185
type textarea "**"
click at [771, 377] on div "Update" at bounding box center [773, 378] width 73 height 20
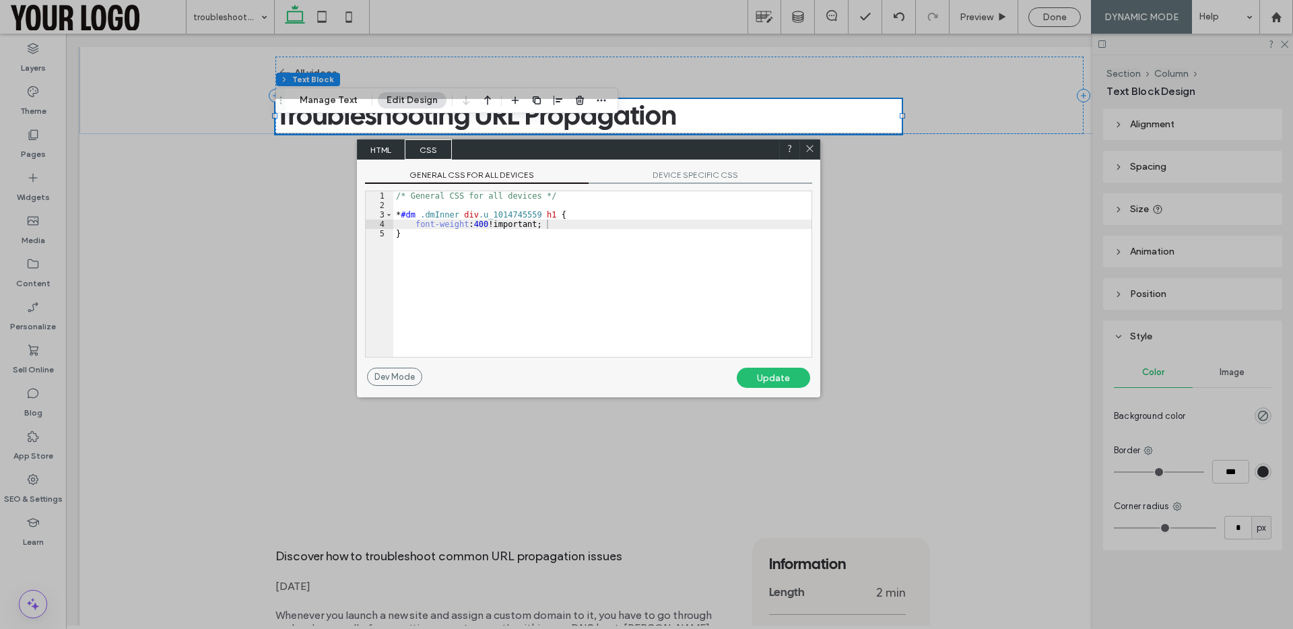
drag, startPoint x: 810, startPoint y: 146, endPoint x: 455, endPoint y: 9, distance: 381.1
click at [810, 146] on icon at bounding box center [810, 148] width 10 height 10
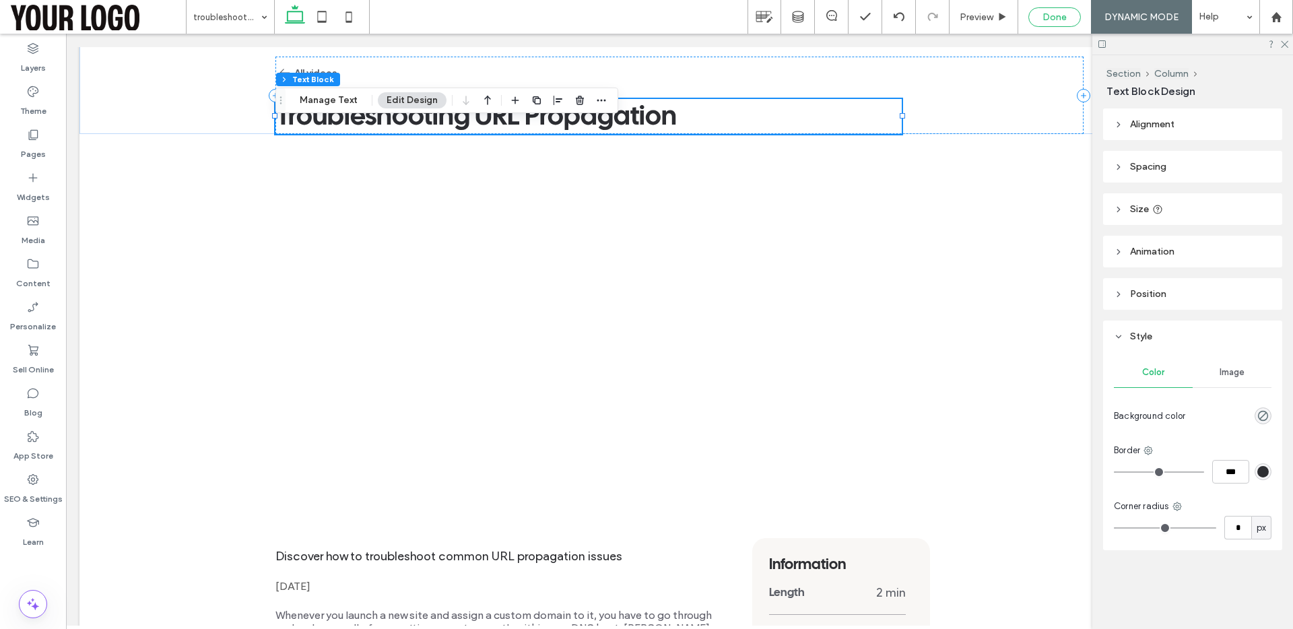
click at [1060, 18] on span "Done" at bounding box center [1055, 16] width 24 height 11
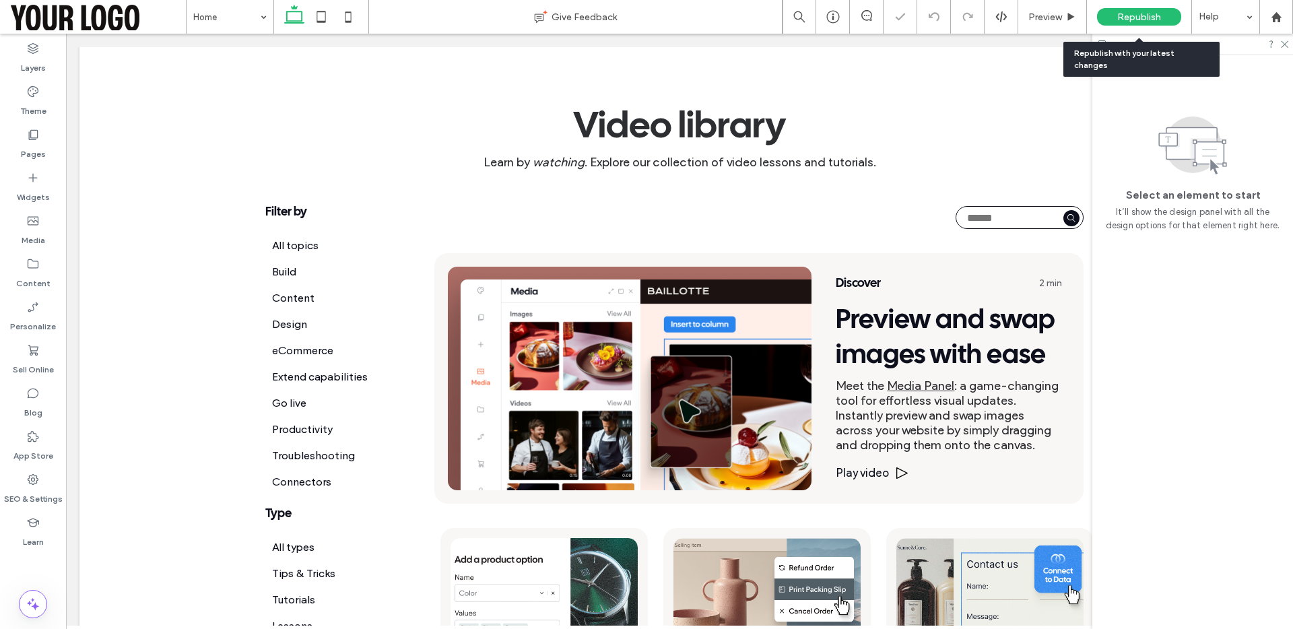
click at [1143, 17] on span "Republish" at bounding box center [1140, 16] width 44 height 11
